Goal: Contribute content: Add original content to the website for others to see

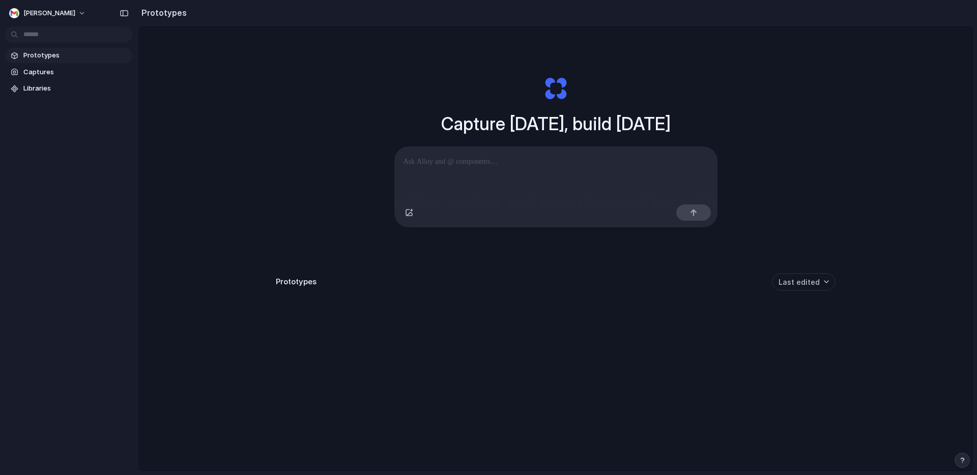
click at [112, 132] on div "Prototypes Captures Libraries" at bounding box center [68, 89] width 137 height 179
click at [269, 131] on div "Capture today, build tomorrow Clone web app Clone screenshot Start from existin…" at bounding box center [556, 276] width 836 height 500
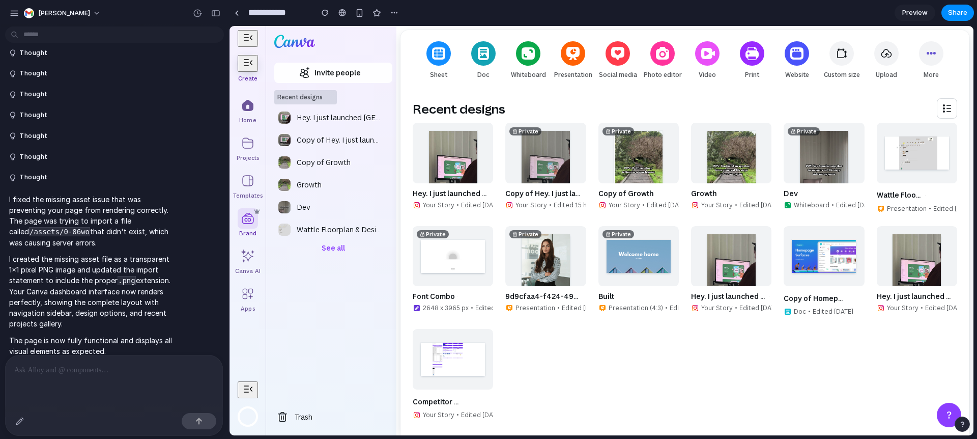
scroll to position [153, 0]
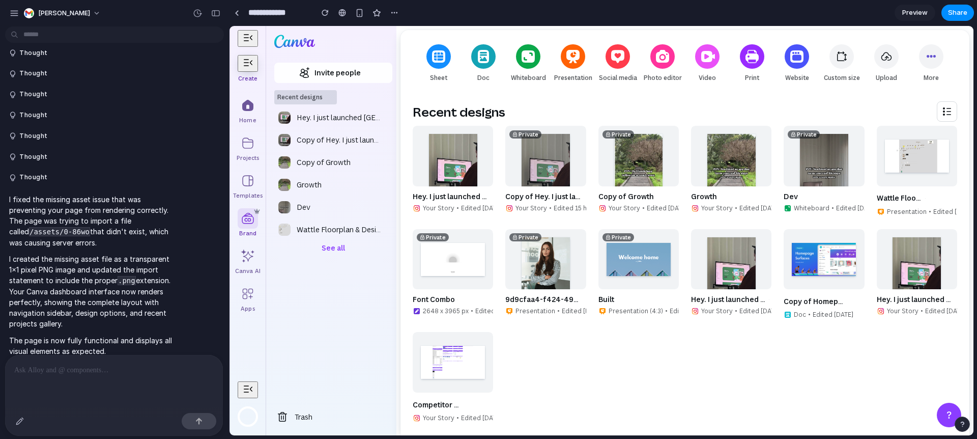
click at [240, 42] on button "button" at bounding box center [248, 38] width 20 height 17
click at [82, 368] on p at bounding box center [114, 370] width 200 height 12
click at [26, 424] on button "button" at bounding box center [20, 421] width 16 height 16
click at [247, 61] on div at bounding box center [602, 230] width 744 height 409
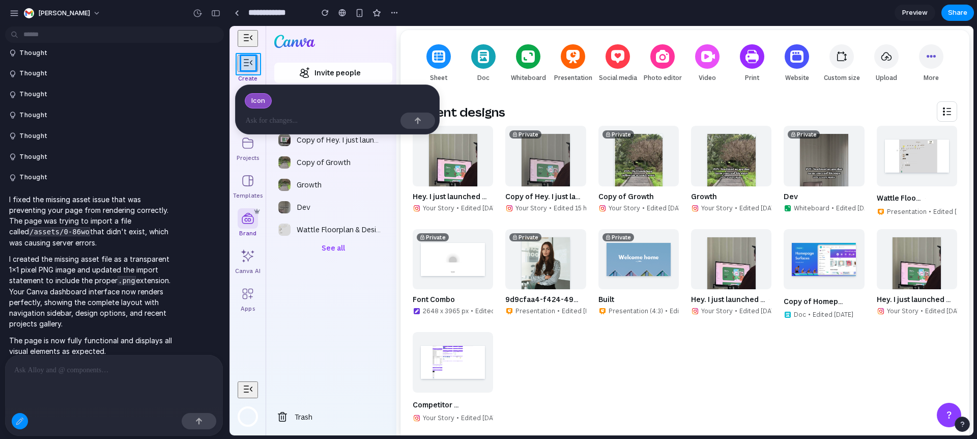
click at [258, 63] on div at bounding box center [602, 230] width 744 height 409
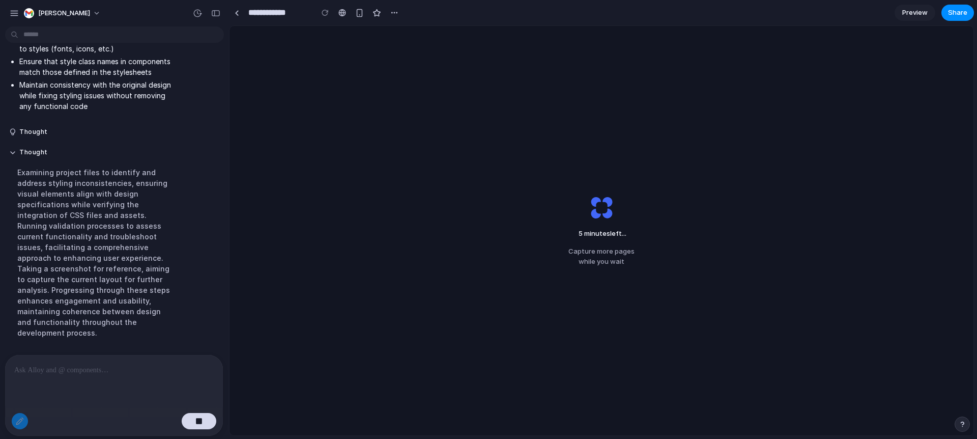
scroll to position [523, 0]
click at [68, 360] on div at bounding box center [114, 369] width 218 height 29
click at [237, 13] on div at bounding box center [237, 13] width 5 height 6
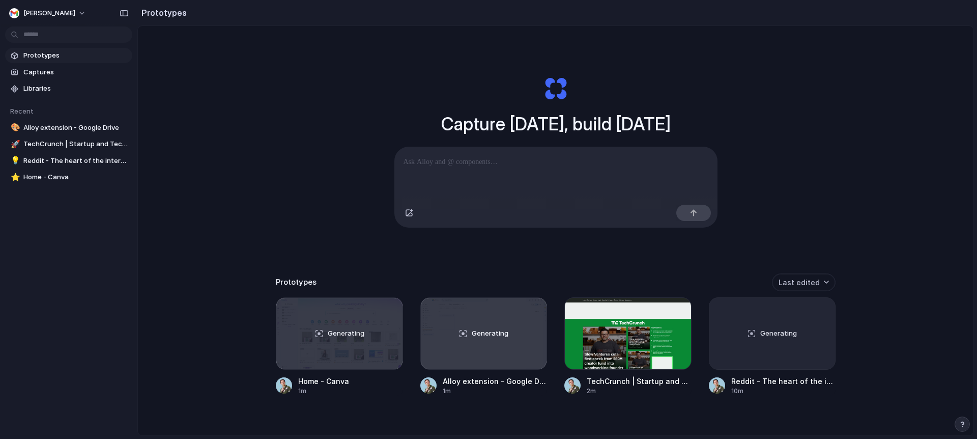
click at [468, 162] on p at bounding box center [556, 162] width 305 height 12
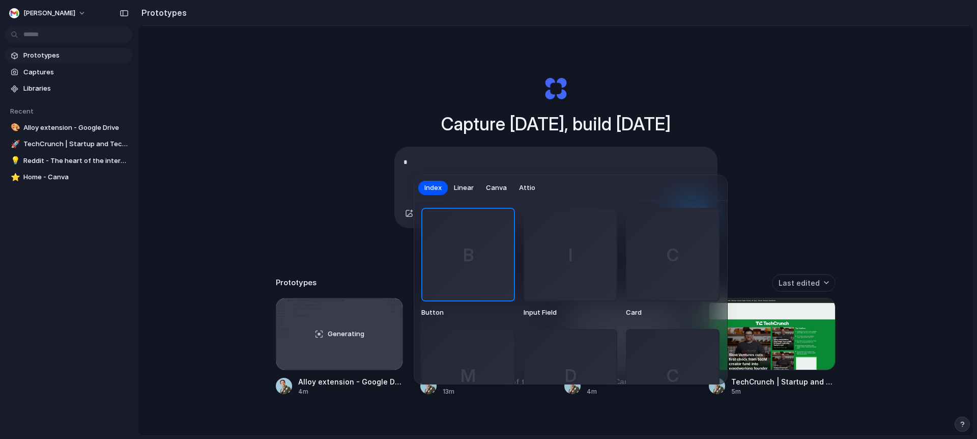
click at [408, 121] on div at bounding box center [488, 219] width 977 height 439
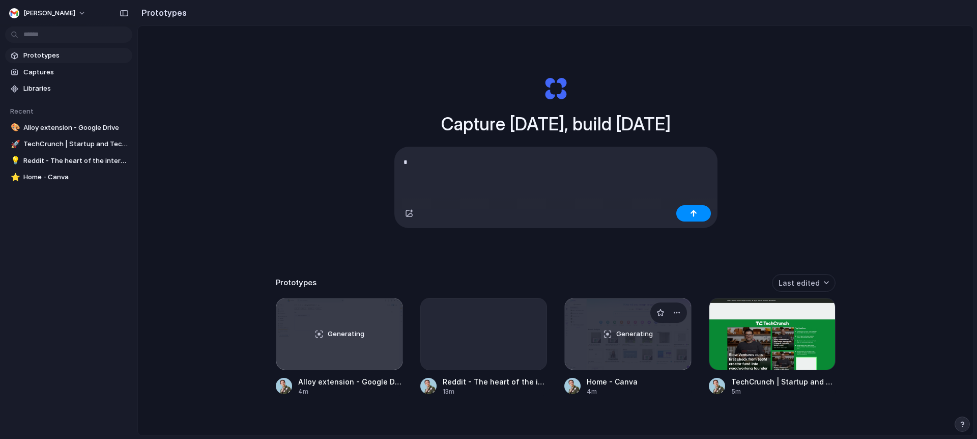
click at [639, 364] on div "Generating" at bounding box center [628, 333] width 126 height 71
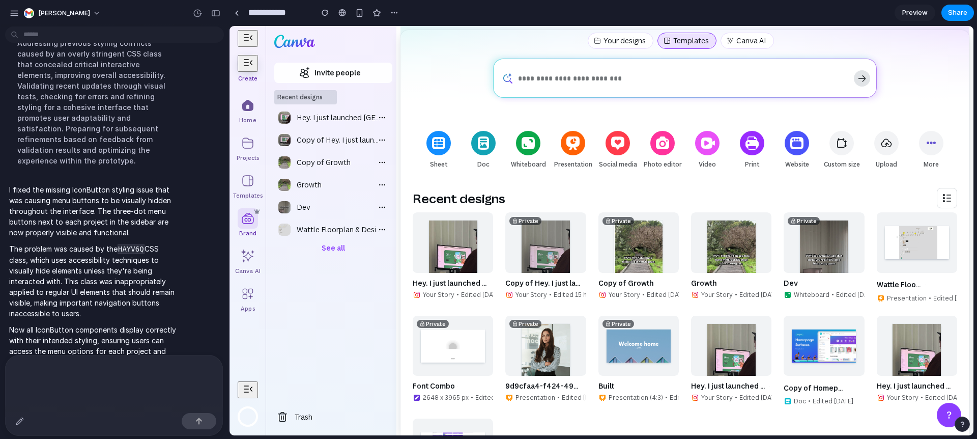
scroll to position [67, 0]
click at [249, 147] on div at bounding box center [248, 143] width 20 height 20
click at [27, 399] on div at bounding box center [114, 382] width 218 height 54
click at [66, 331] on p "Now all IconButton components display correctly with their intended styling, en…" at bounding box center [94, 345] width 170 height 43
click at [59, 368] on p at bounding box center [114, 370] width 200 height 12
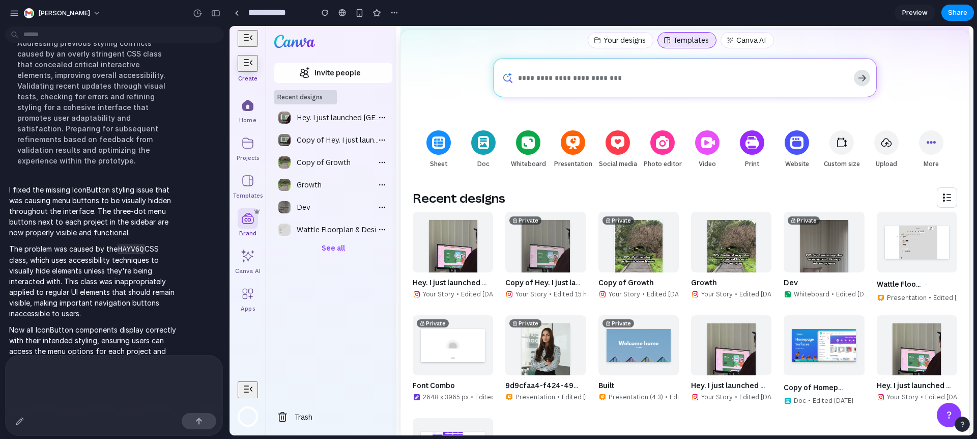
click at [59, 368] on p at bounding box center [114, 370] width 200 height 12
click at [48, 395] on div at bounding box center [114, 382] width 218 height 54
click at [44, 408] on div at bounding box center [114, 382] width 218 height 54
click at [32, 375] on p at bounding box center [114, 370] width 200 height 12
click at [37, 356] on div at bounding box center [114, 369] width 218 height 29
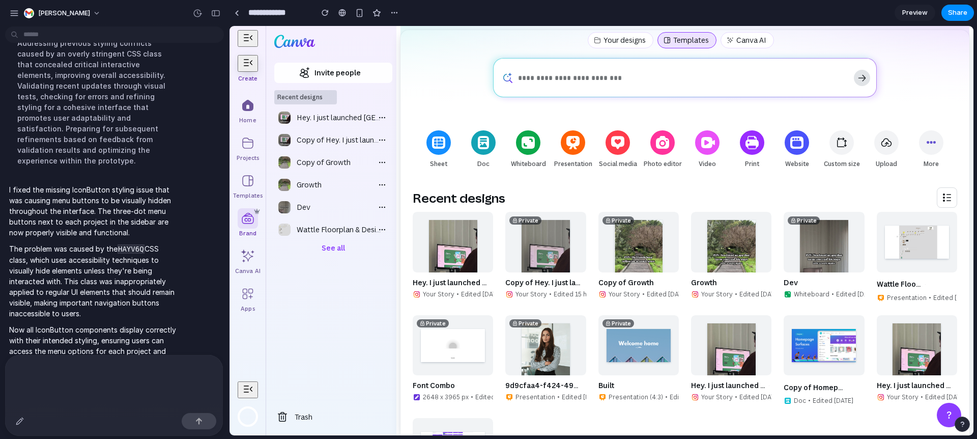
click at [37, 347] on div "I fixed the missing IconButton styling issue that was causing menu buttons to b…" at bounding box center [94, 275] width 178 height 195
click at [40, 329] on p "Now all IconButton components display correctly with their intended styling, en…" at bounding box center [94, 345] width 170 height 43
click at [91, 383] on div at bounding box center [114, 382] width 218 height 54
click at [71, 369] on p at bounding box center [114, 370] width 200 height 12
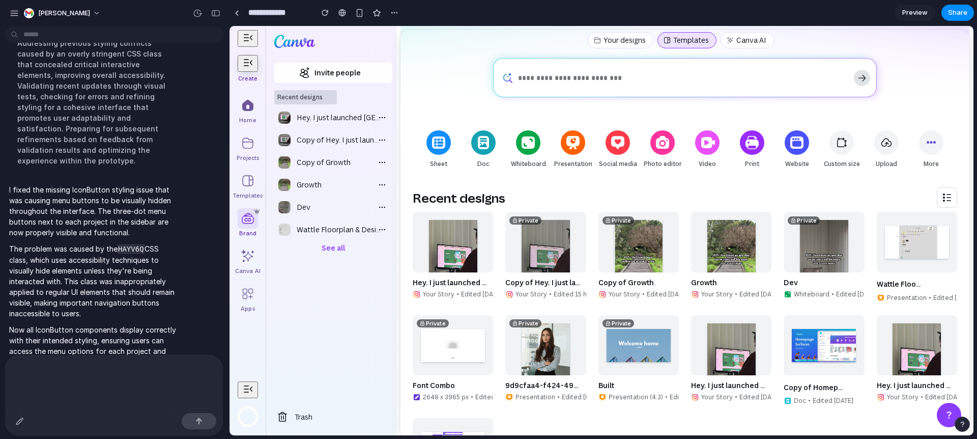
click at [71, 369] on p at bounding box center [114, 370] width 200 height 12
click at [216, 185] on div "I fixed the missing IconButton styling issue that was causing menu buttons to b…" at bounding box center [111, 275] width 213 height 195
click at [79, 332] on p "Now all IconButton components display correctly with their intended styling, en…" at bounding box center [94, 345] width 170 height 43
click at [68, 407] on div at bounding box center [114, 382] width 218 height 54
click at [68, 369] on p at bounding box center [114, 370] width 200 height 12
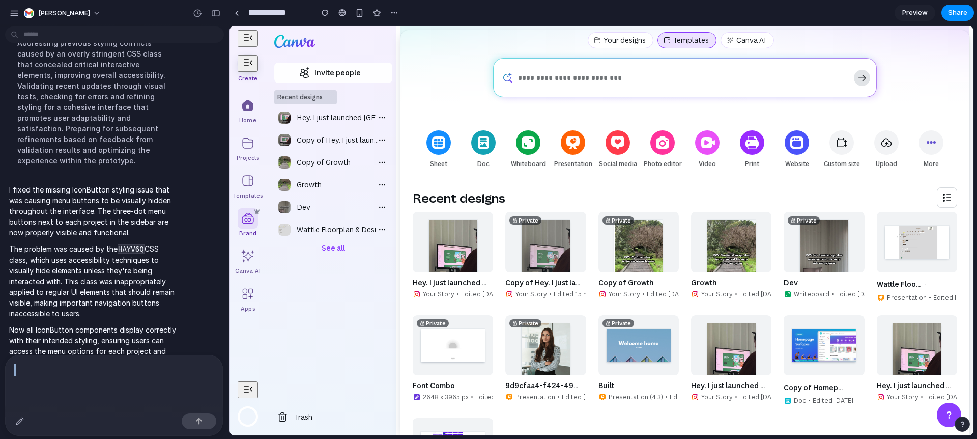
click at [68, 369] on p at bounding box center [114, 370] width 200 height 12
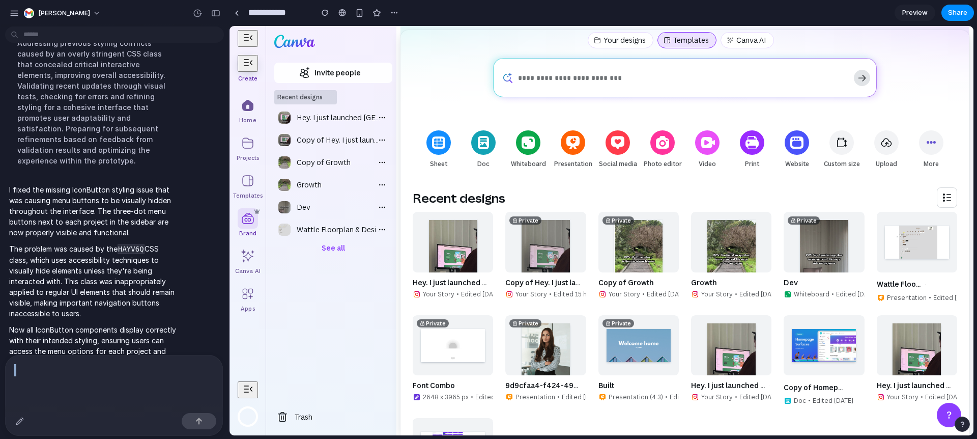
click at [68, 369] on p at bounding box center [114, 370] width 200 height 12
click at [68, 367] on p at bounding box center [114, 370] width 200 height 12
click at [69, 364] on p at bounding box center [114, 370] width 200 height 12
click at [57, 341] on p "Now all IconButton components display correctly with their intended styling, en…" at bounding box center [94, 345] width 170 height 43
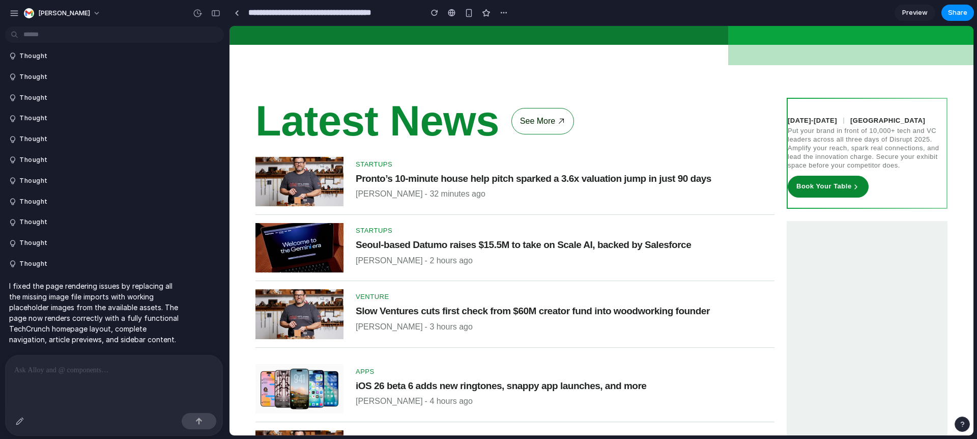
scroll to position [639, 0]
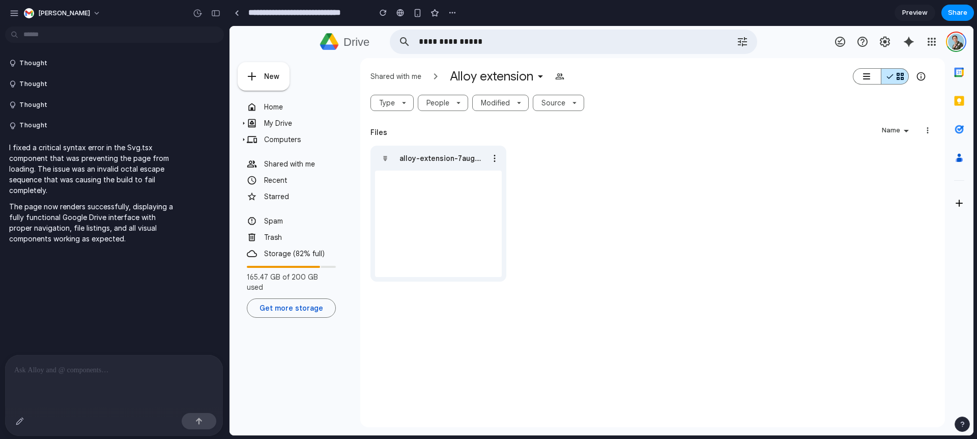
click at [33, 346] on div "Thought Thought Thought Thought I fixed a critical syntax error in the Svg.tsx …" at bounding box center [111, 193] width 223 height 324
click at [33, 373] on p at bounding box center [114, 370] width 200 height 12
click at [199, 428] on button "button" at bounding box center [199, 421] width 35 height 16
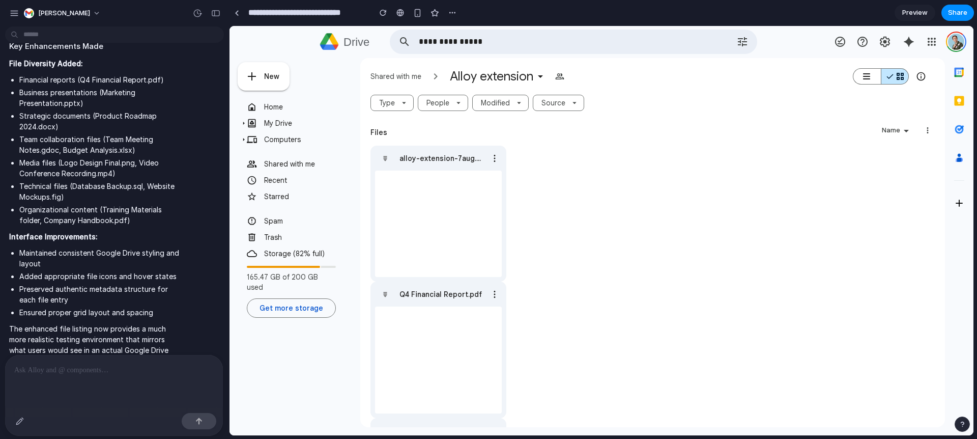
click at [79, 367] on p at bounding box center [114, 370] width 200 height 12
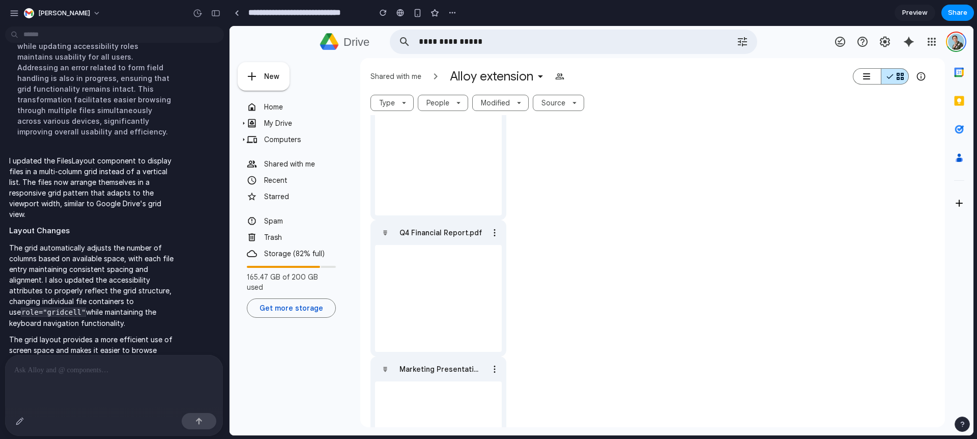
scroll to position [66, 0]
click at [239, 20] on div "**********" at bounding box center [344, 13] width 231 height 18
click at [238, 17] on link at bounding box center [236, 12] width 15 height 15
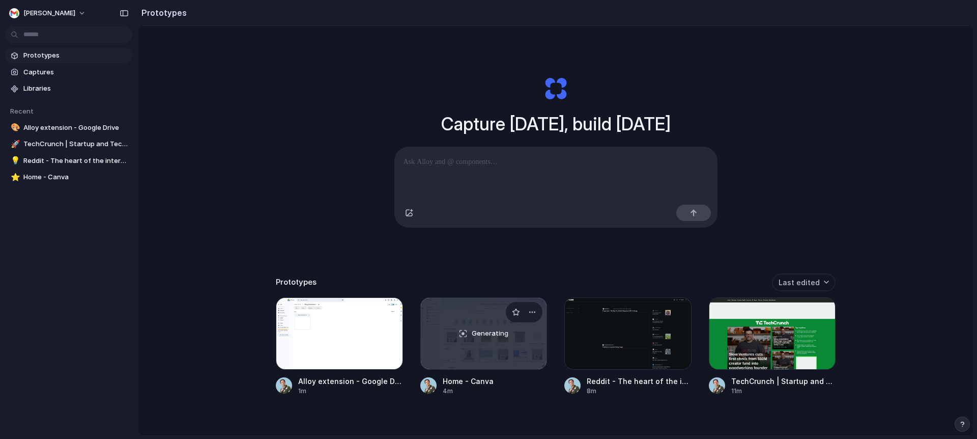
click at [456, 364] on div "Generating" at bounding box center [484, 333] width 126 height 71
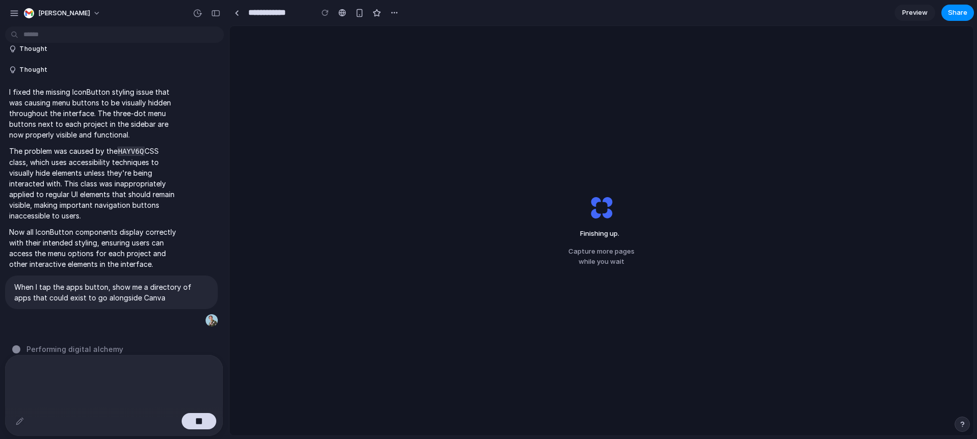
scroll to position [959, 0]
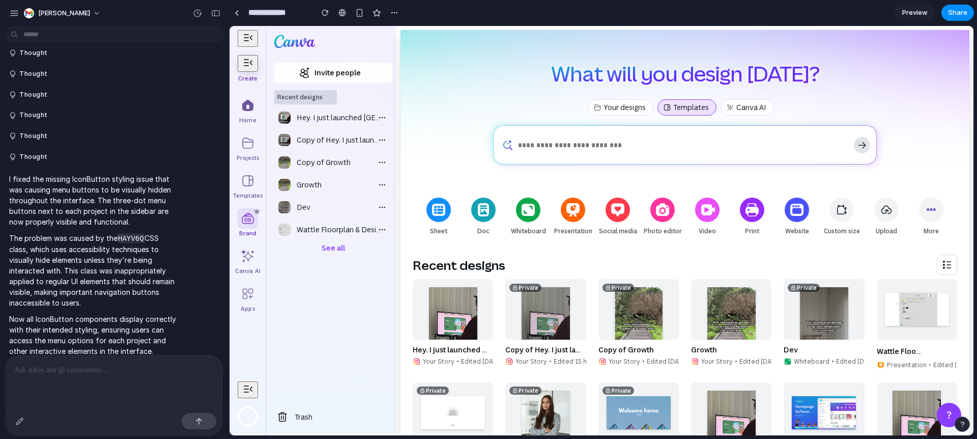
click at [73, 376] on p at bounding box center [114, 370] width 200 height 12
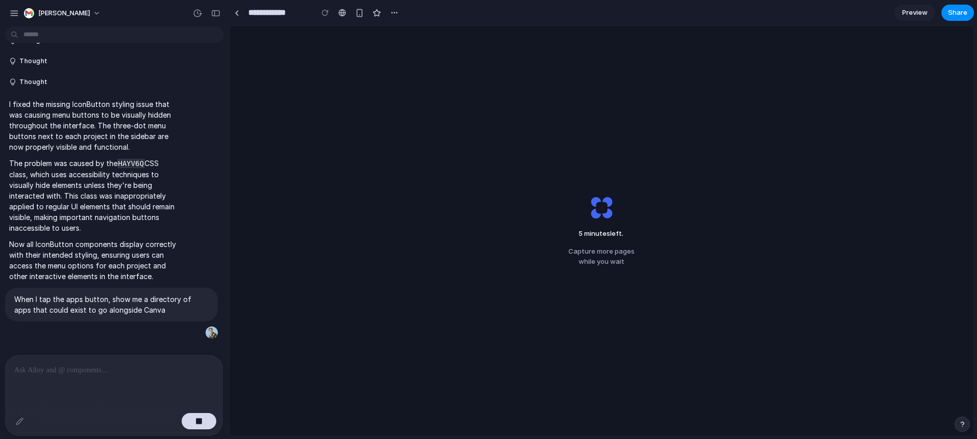
scroll to position [959, 0]
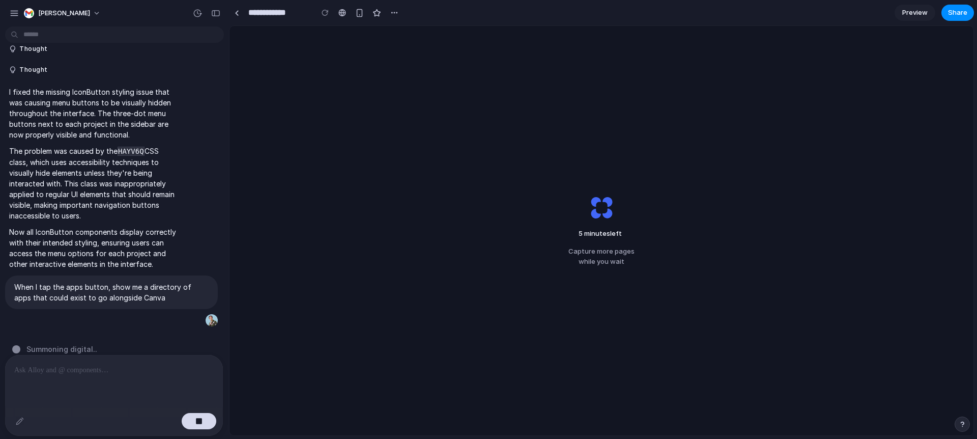
click at [424, 96] on div "5 minutes left Capture more pages while you wait" at bounding box center [602, 230] width 744 height 409
